Goal: Information Seeking & Learning: Learn about a topic

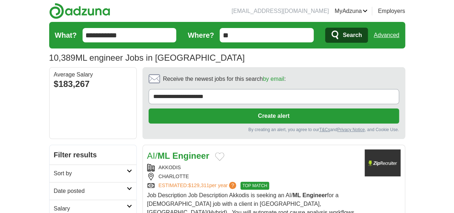
scroll to position [84, 0]
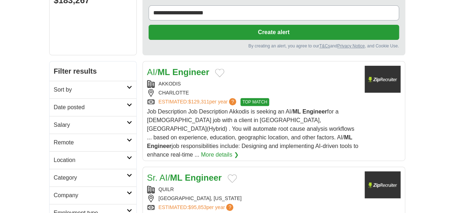
click at [54, 103] on h2 "Date posted" at bounding box center [90, 107] width 73 height 9
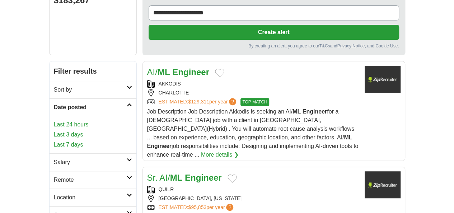
click at [54, 120] on link "Last 24 hours" at bounding box center [93, 124] width 78 height 9
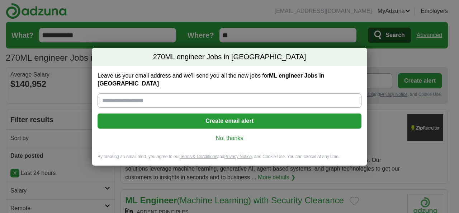
click at [225, 134] on link "No, thanks" at bounding box center [229, 138] width 252 height 8
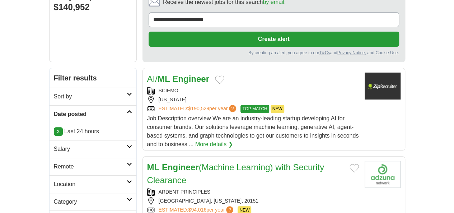
scroll to position [84, 0]
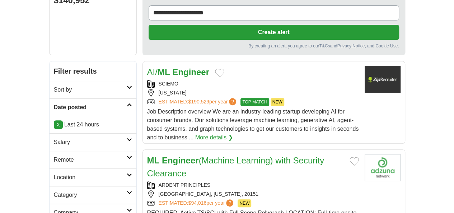
click at [54, 155] on h2 "Remote" at bounding box center [90, 159] width 73 height 9
click at [54, 174] on link "Remote jobs" at bounding box center [70, 177] width 32 height 6
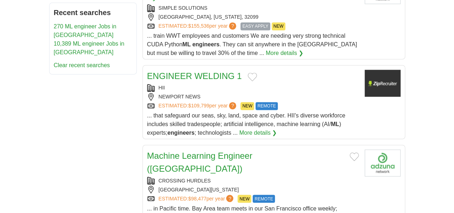
scroll to position [335, 0]
